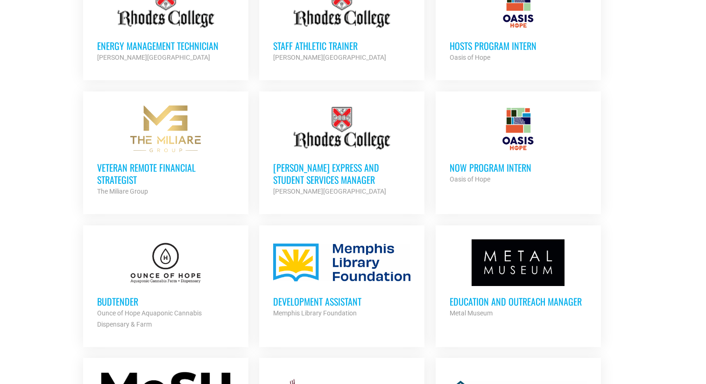
scroll to position [801, 0]
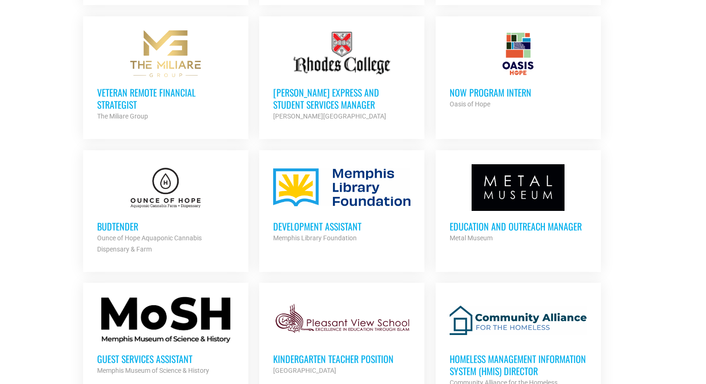
click at [627, 250] on ul "Director of Athletic Giving and Senior Development Officer Rhodes College Partn…" at bounding box center [353, 76] width 551 height 911
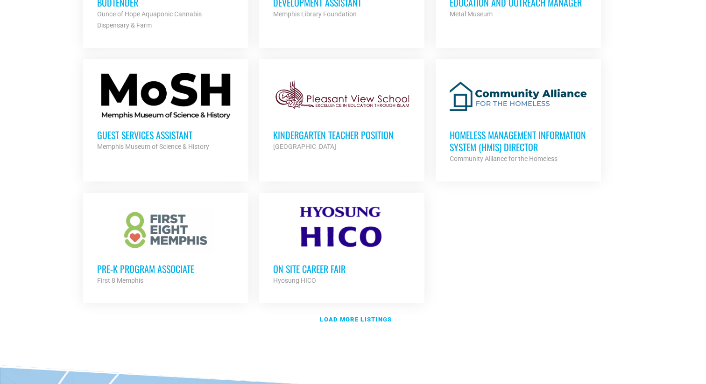
scroll to position [1029, 0]
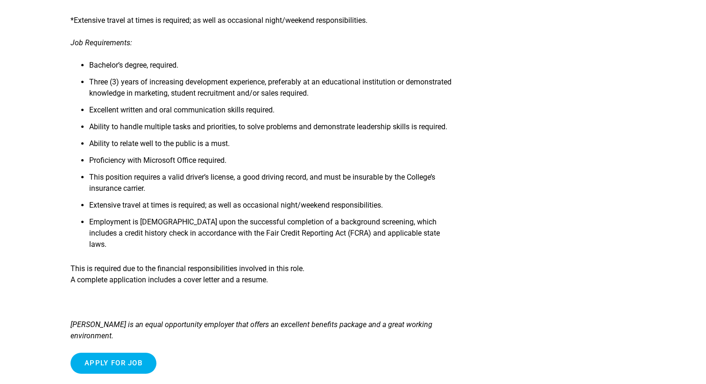
scroll to position [397, 0]
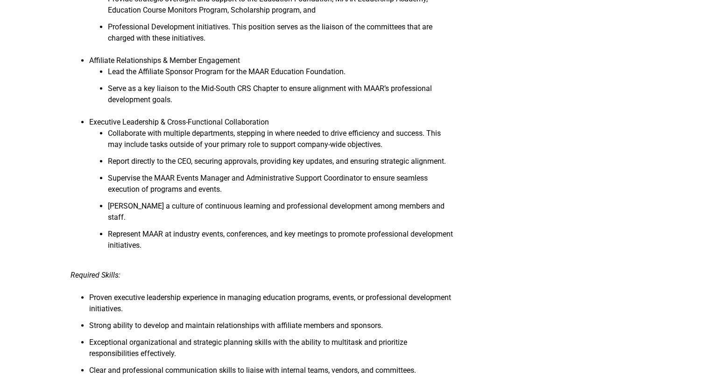
scroll to position [595, 0]
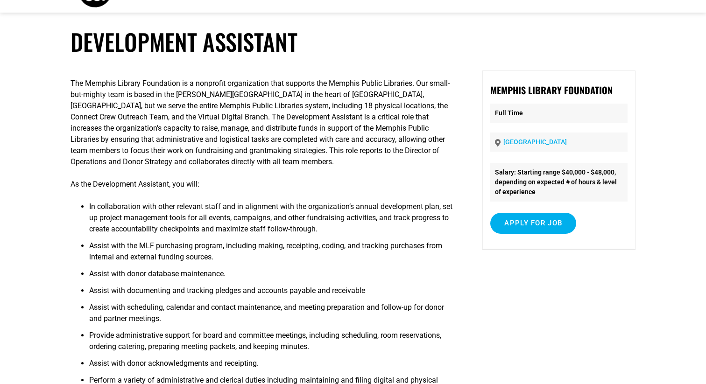
scroll to position [97, 0]
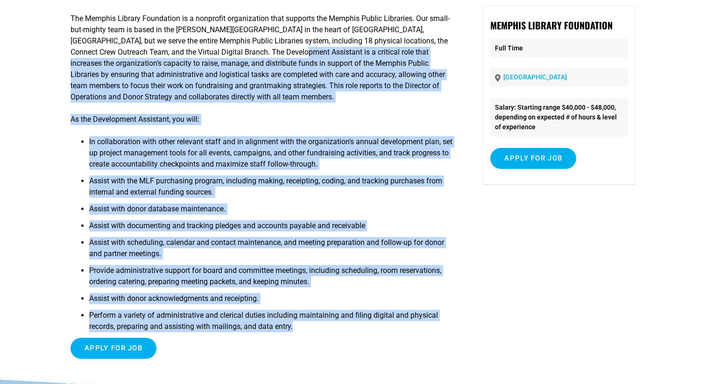
drag, startPoint x: 304, startPoint y: 319, endPoint x: 308, endPoint y: 56, distance: 263.9
click at [308, 56] on div "The Memphis Library Foundation is a nonprofit organization that supports the Me…" at bounding box center [263, 186] width 384 height 361
click at [308, 56] on p "The Memphis Library Foundation is a nonprofit organization that supports the Me…" at bounding box center [263, 58] width 384 height 90
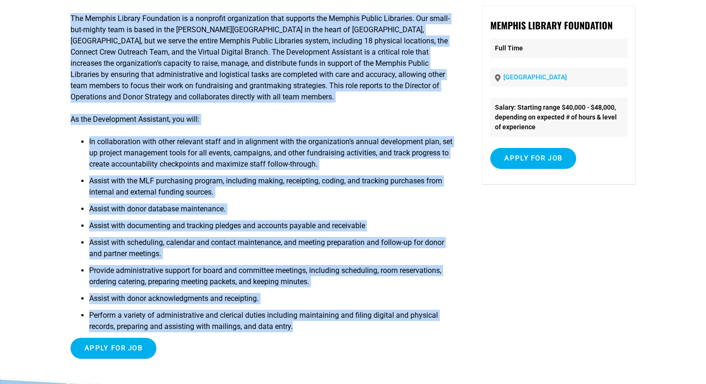
drag, startPoint x: 67, startPoint y: 16, endPoint x: 217, endPoint y: 354, distance: 369.8
click at [217, 354] on article "Development Assistant The Memphis Library Foundation is a nonprofit organizatio…" at bounding box center [353, 170] width 706 height 415
click at [217, 354] on div "Apply for job To apply for this job email your details to [PERSON_NAME][EMAIL_A…" at bounding box center [263, 348] width 384 height 21
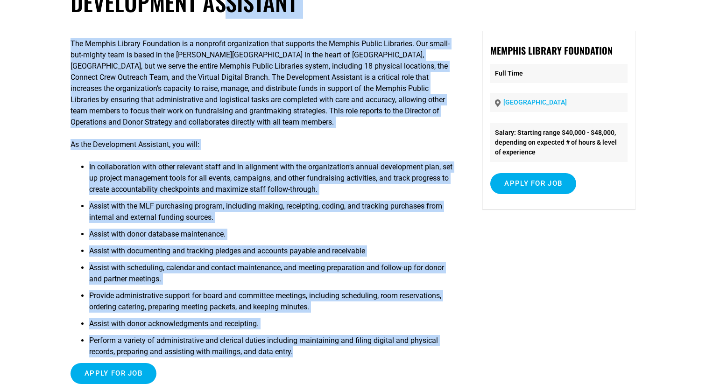
drag, startPoint x: 248, startPoint y: 353, endPoint x: 228, endPoint y: 3, distance: 350.4
click at [228, 3] on article "Development Assistant The Memphis Library Foundation is a nonprofit organizatio…" at bounding box center [353, 195] width 706 height 415
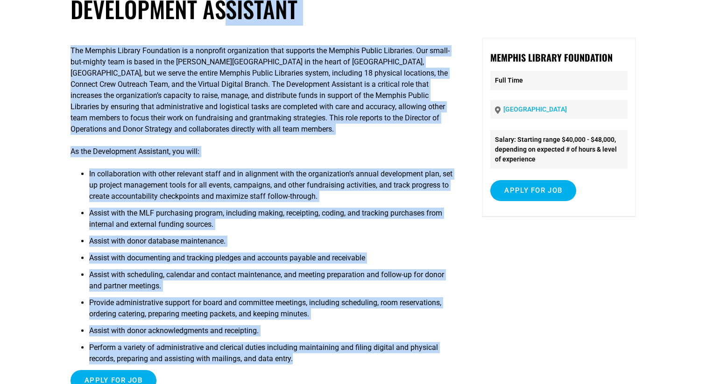
click at [225, 74] on p "The Memphis Library Foundation is a nonprofit organization that supports the Me…" at bounding box center [263, 90] width 384 height 90
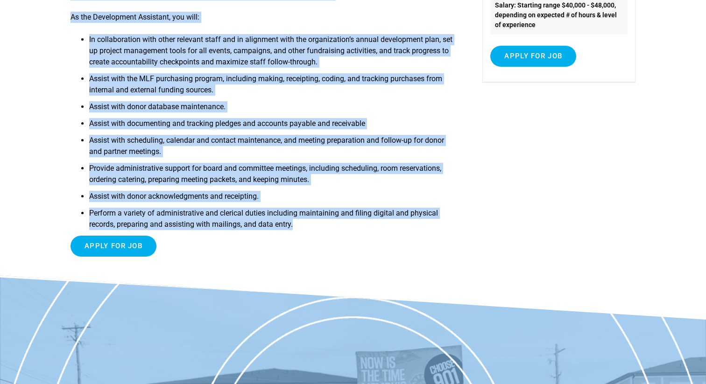
scroll to position [0, 0]
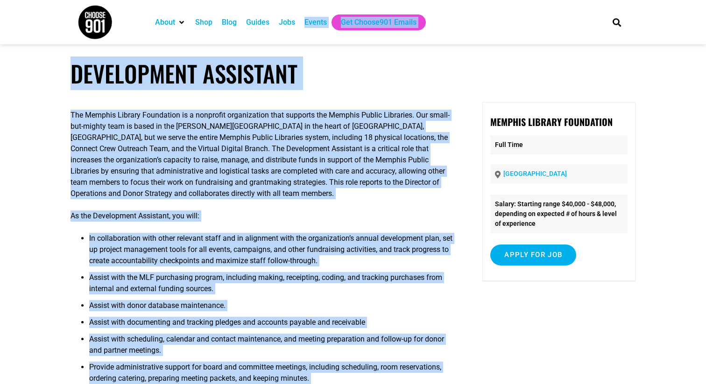
drag, startPoint x: 307, startPoint y: 226, endPoint x: 311, endPoint y: -20, distance: 246.1
click at [311, 0] on html "About Contact Us Donate Shop Blog Guides Jobs Events Get Choose901 Emails Searc…" at bounding box center [353, 384] width 706 height 769
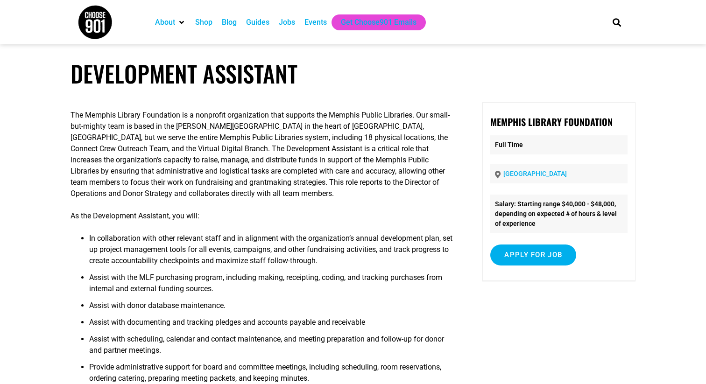
click at [302, 173] on p "The Memphis Library Foundation is a nonprofit organization that supports the Me…" at bounding box center [263, 155] width 384 height 90
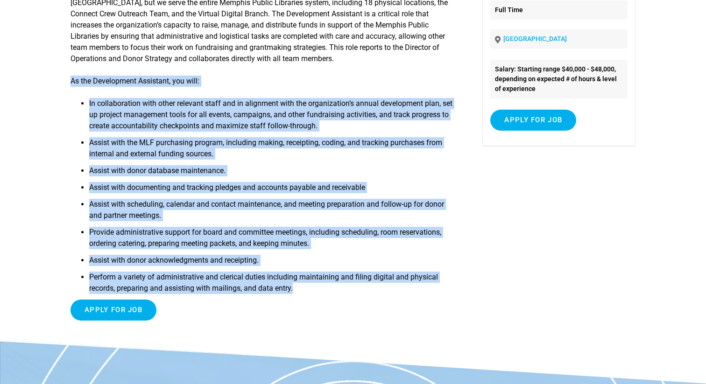
drag, startPoint x: 311, startPoint y: 301, endPoint x: 311, endPoint y: 67, distance: 234.4
click at [311, 66] on div "The Memphis Library Foundation is a nonprofit organization that supports the Me…" at bounding box center [263, 147] width 384 height 361
click at [311, 67] on div "The Memphis Library Foundation is a nonprofit organization that supports the Me…" at bounding box center [263, 147] width 384 height 361
drag, startPoint x: 311, startPoint y: 67, endPoint x: 320, endPoint y: 303, distance: 236.0
click at [320, 303] on div "The Memphis Library Foundation is a nonprofit organization that supports the Me…" at bounding box center [263, 147] width 384 height 361
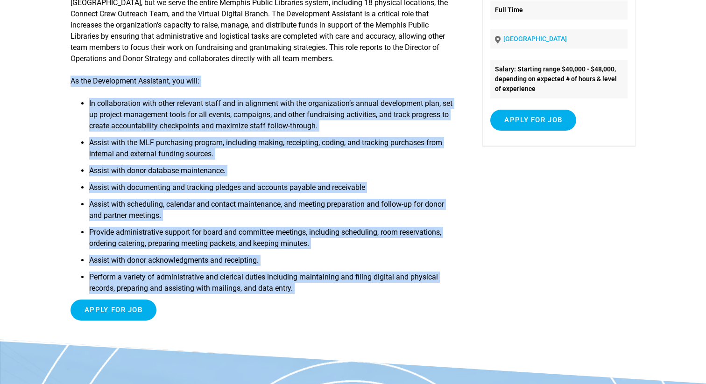
click at [320, 303] on div "Apply for job To apply for this job email your details to [PERSON_NAME][EMAIL_A…" at bounding box center [263, 310] width 384 height 21
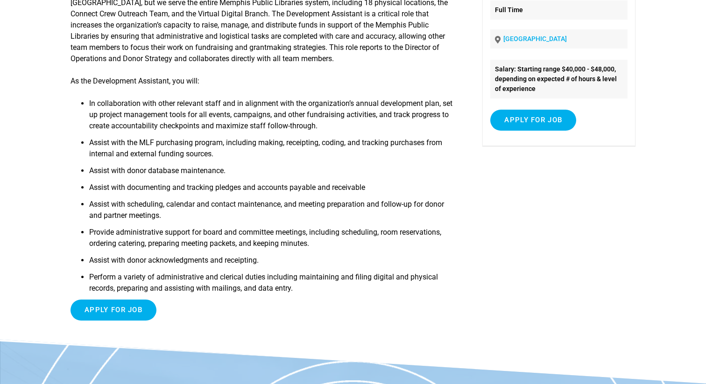
scroll to position [0, 0]
